Goal: Task Accomplishment & Management: Use online tool/utility

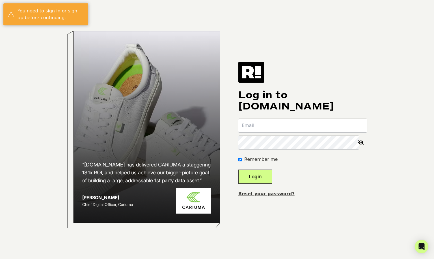
type input "[EMAIL_ADDRESS][DOMAIN_NAME]"
click at [264, 175] on button "Login" at bounding box center [255, 177] width 34 height 14
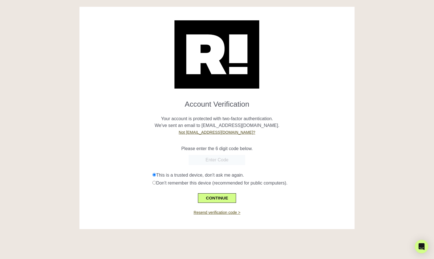
click at [217, 214] on link "Resend verification code >" at bounding box center [217, 212] width 47 height 5
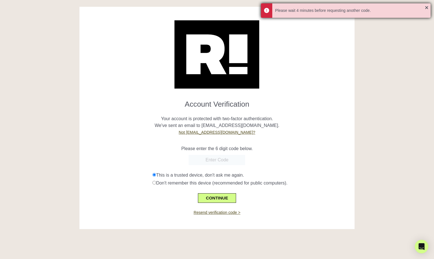
click at [426, 8] on div "Please wait 4 minutes before requesting another code." at bounding box center [346, 10] width 170 height 14
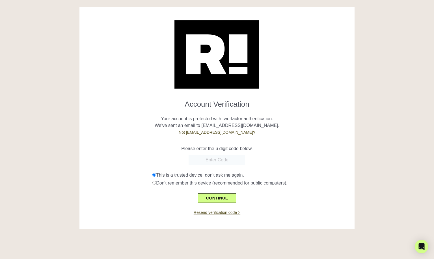
click at [219, 159] on input "text" at bounding box center [216, 160] width 57 height 10
type input "804355"
click at [222, 195] on button "CONTINUE" at bounding box center [217, 199] width 38 height 10
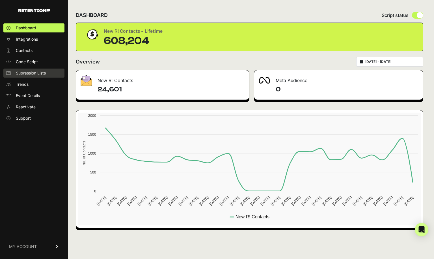
click at [29, 76] on span "Supression Lists" at bounding box center [31, 73] width 30 height 6
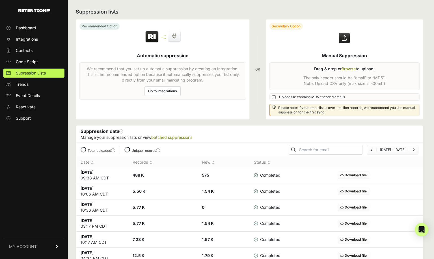
click at [349, 69] on label at bounding box center [344, 69] width 157 height 100
click at [0, 0] on input "file" at bounding box center [0, 0] width 0 height 0
